Goal: Task Accomplishment & Management: Manage account settings

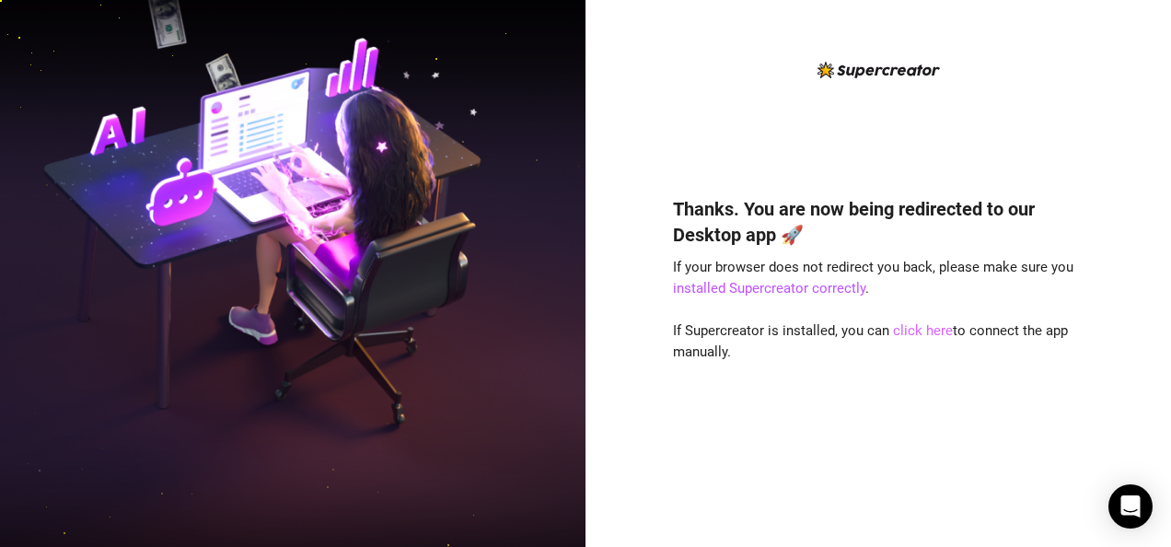
click at [922, 330] on link "click here" at bounding box center [923, 330] width 60 height 17
click at [908, 331] on link "click here" at bounding box center [923, 330] width 60 height 17
click at [910, 330] on link "click here" at bounding box center [923, 330] width 60 height 17
click at [915, 328] on link "click here" at bounding box center [923, 330] width 60 height 17
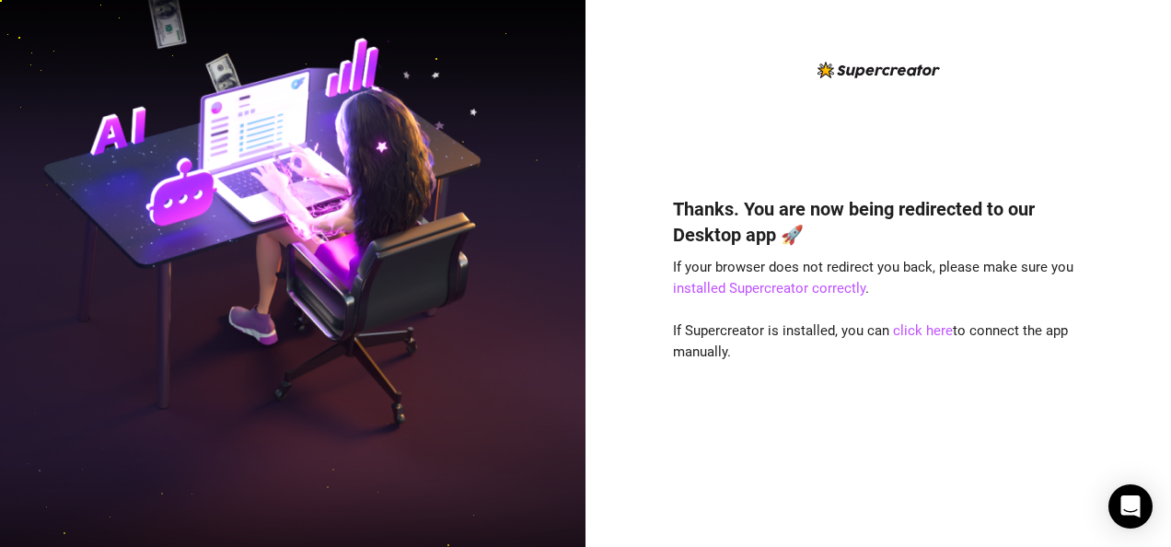
click at [902, 379] on div "Thanks. You are now being redirected to our Desktop app 🚀 If your browser does …" at bounding box center [878, 344] width 411 height 346
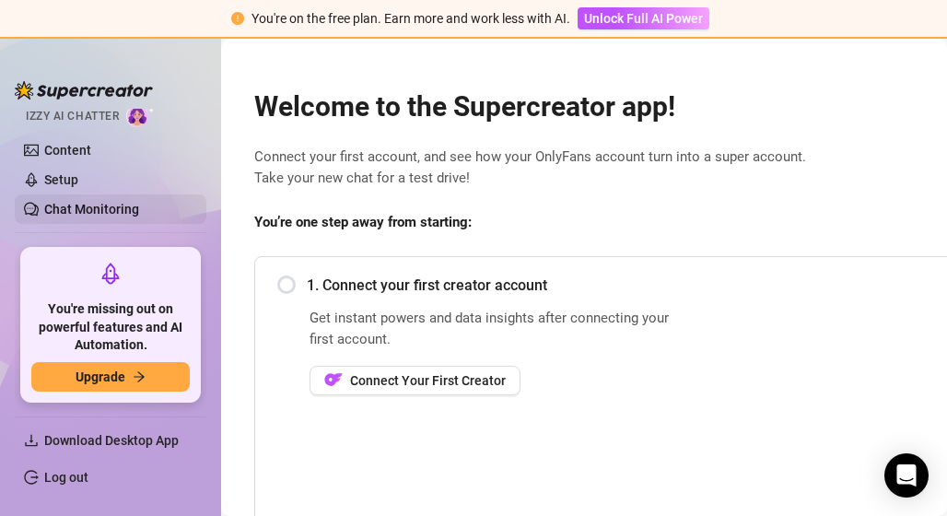
scroll to position [184, 0]
click at [77, 472] on link "Log out" at bounding box center [66, 477] width 44 height 15
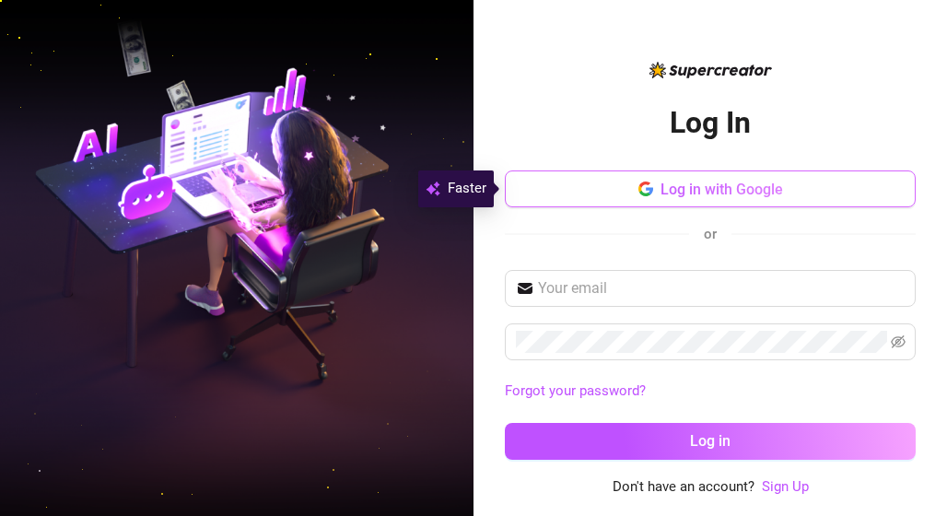
click at [761, 181] on span "Log in with Google" at bounding box center [721, 188] width 122 height 17
